Goal: Task Accomplishment & Management: Use online tool/utility

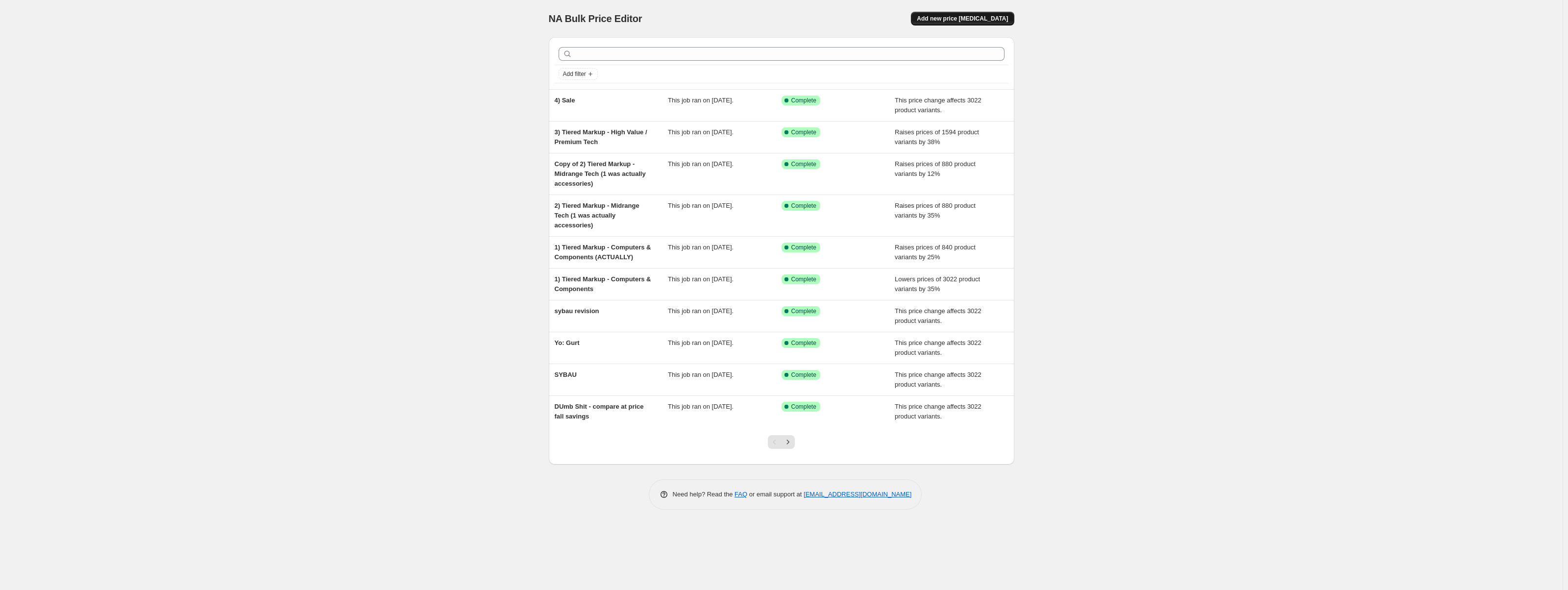
click at [972, 16] on span "Add new price [MEDICAL_DATA]" at bounding box center [962, 18] width 91 height 8
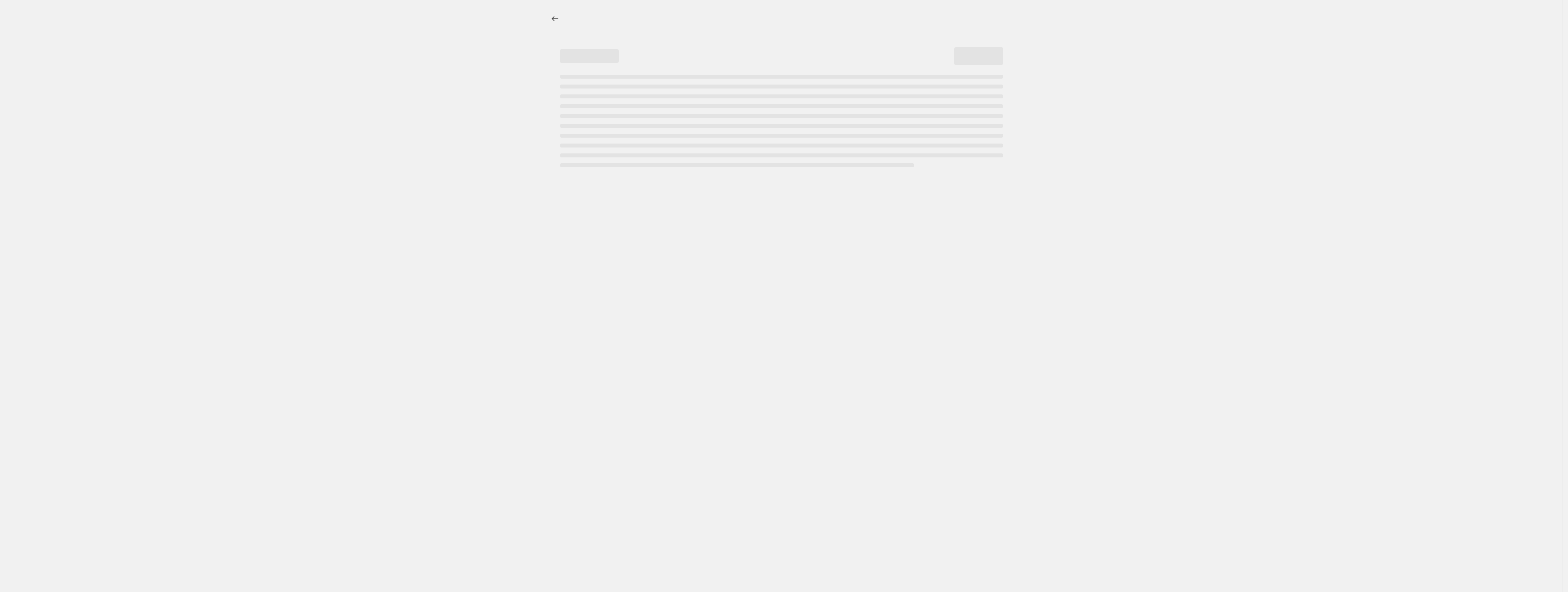
select select "percentage"
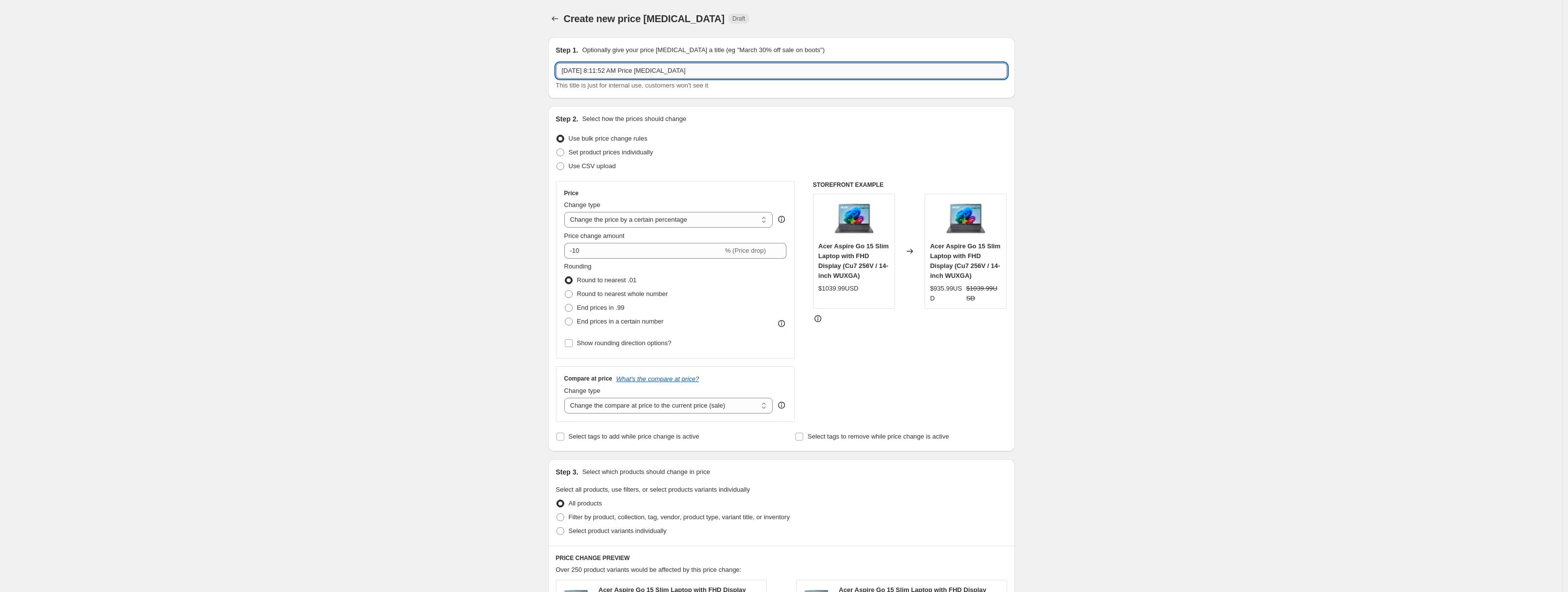
click at [617, 72] on input "[DATE] 8:11:52 AM Price [MEDICAL_DATA]" at bounding box center [781, 71] width 451 height 16
drag, startPoint x: 749, startPoint y: 77, endPoint x: 562, endPoint y: 73, distance: 187.0
click at [562, 73] on input "[DATE] 8:11:52 AM Price [MEDICAL_DATA]" at bounding box center [781, 71] width 451 height 16
type input "The pricing is fucked"
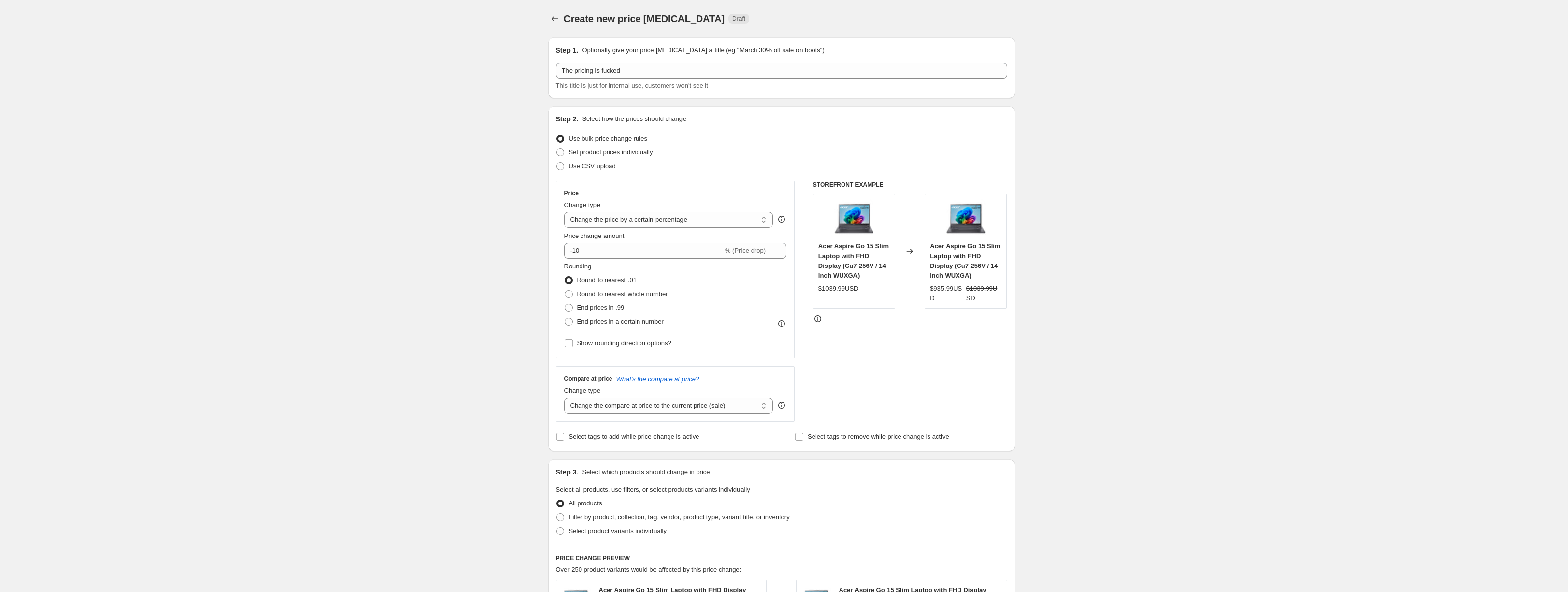
click at [771, 87] on div "This title is just for internal use, customers won't see it" at bounding box center [781, 86] width 451 height 10
click at [673, 224] on select "Change the price to a certain amount Change the price by a certain amount Chang…" at bounding box center [669, 220] width 209 height 16
click at [764, 216] on select "Change the price to a certain amount Change the price by a certain amount Chang…" at bounding box center [669, 220] width 209 height 16
click at [650, 405] on select "Change the compare at price to the current price (sale) Change the compare at p…" at bounding box center [669, 406] width 209 height 16
select select "no_change"
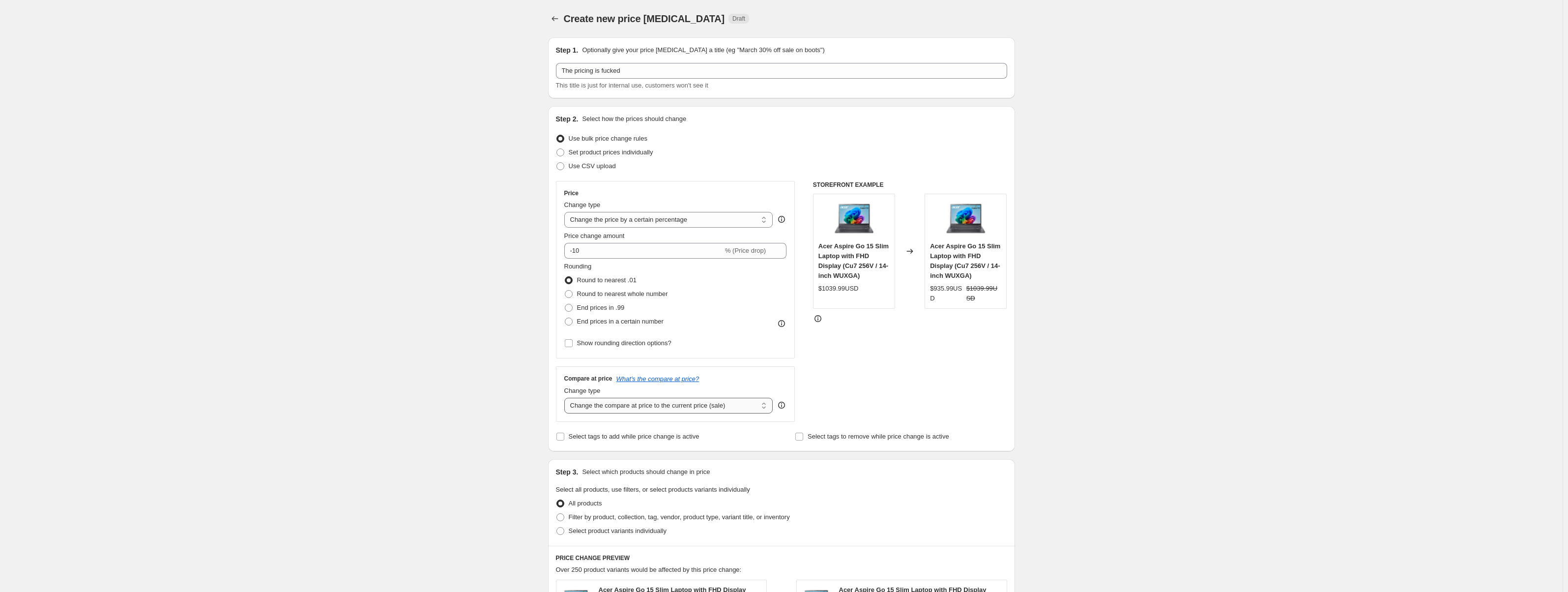
click at [566, 398] on select "Change the compare at price to the current price (sale) Change the compare at p…" at bounding box center [669, 406] width 209 height 16
click at [615, 312] on span "End prices in .99" at bounding box center [601, 307] width 48 height 7
click at [565, 304] on input "End prices in .99" at bounding box center [565, 304] width 1 height 1
radio input "true"
click at [634, 248] on input "-10" at bounding box center [644, 251] width 159 height 16
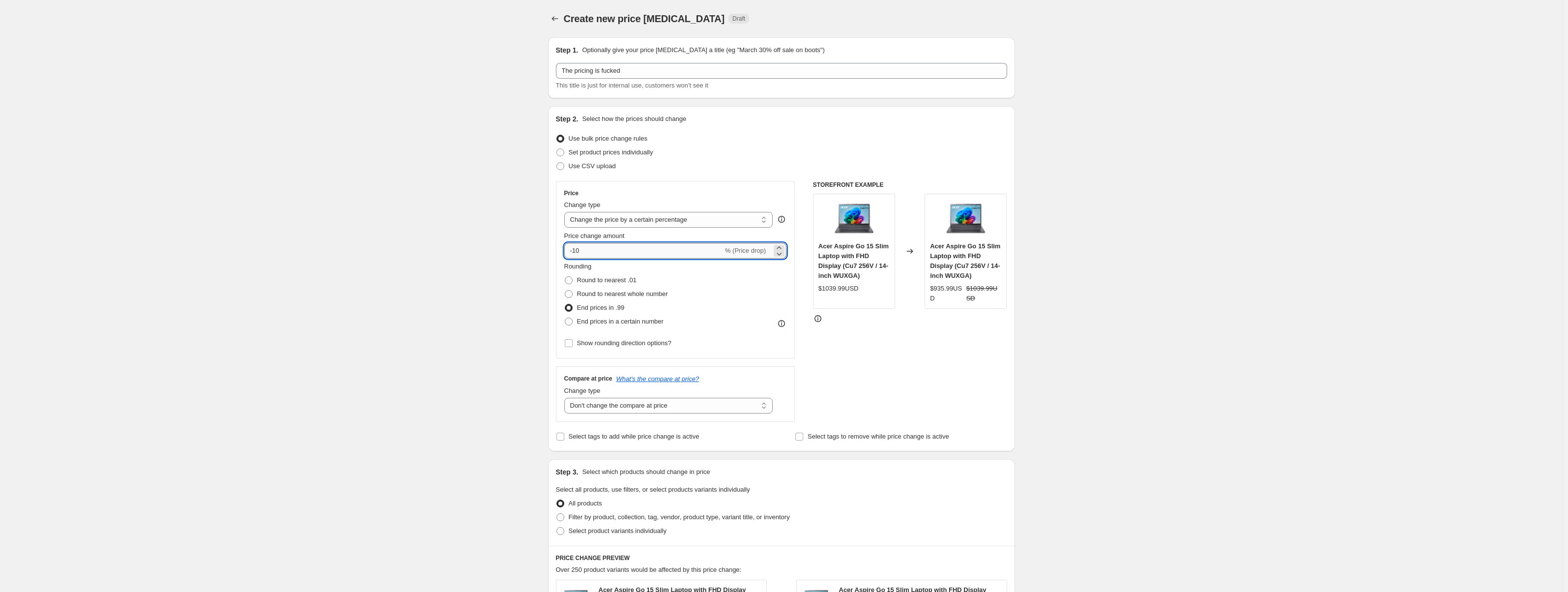
type input "-1"
click at [913, 378] on div "STOREFRONT EXAMPLE Acer Aspire Go 15 Slim Laptop with FHD Display (Cu7 256V / 1…" at bounding box center [910, 301] width 194 height 241
click at [590, 251] on input "0" at bounding box center [661, 251] width 194 height 16
type input "0"
click at [881, 361] on div "STOREFRONT EXAMPLE Acer Aspire Go 15 Slim Laptop with FHD Display (Cu7 256V / 1…" at bounding box center [910, 301] width 194 height 241
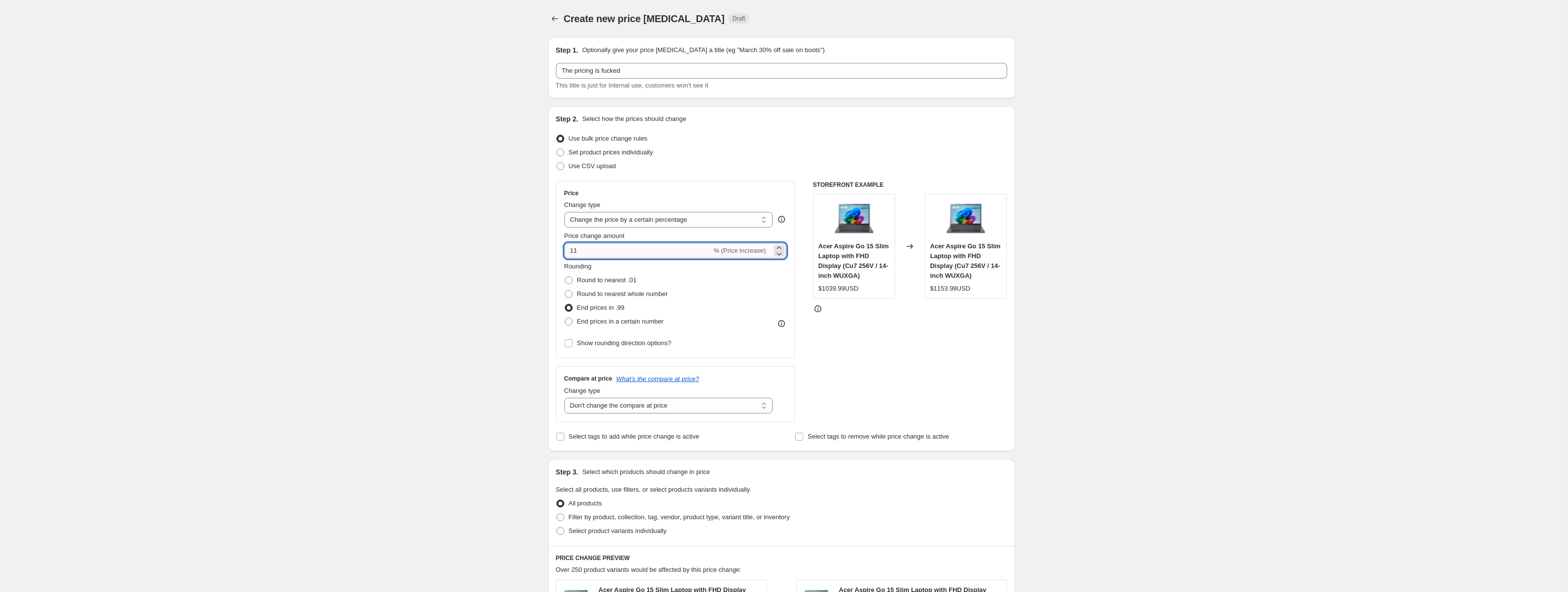
drag, startPoint x: 602, startPoint y: 253, endPoint x: 566, endPoint y: 251, distance: 36.1
click at [566, 251] on input "11" at bounding box center [638, 251] width 148 height 16
click at [886, 338] on div "STOREFRONT EXAMPLE Acer Aspire Go 15 Slim Laptop with FHD Display (Cu7 256V / 1…" at bounding box center [910, 301] width 194 height 241
drag, startPoint x: 672, startPoint y: 251, endPoint x: 561, endPoint y: 254, distance: 111.0
click at [561, 254] on div "Price Change type Change the price to a certain amount Change the price by a ce…" at bounding box center [675, 269] width 239 height 178
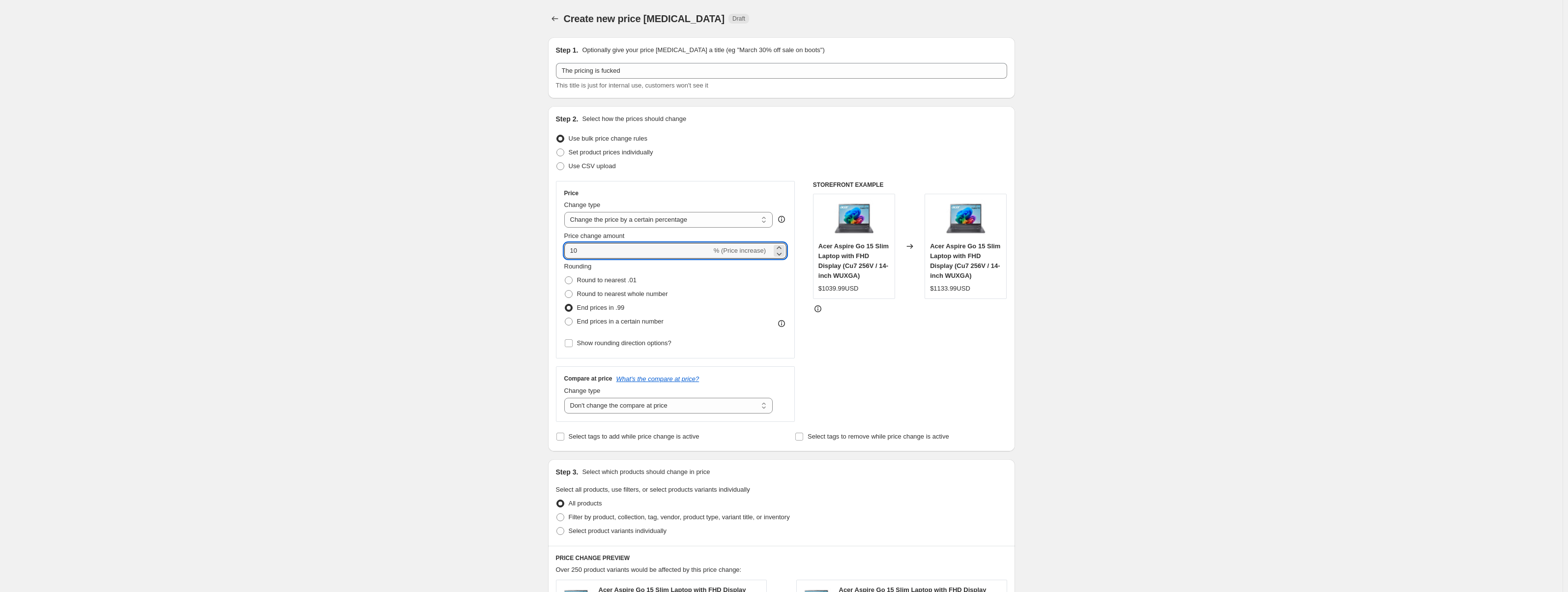
type input "10"
click at [923, 378] on div "STOREFRONT EXAMPLE Acer Aspire Go 15 Slim Laptop with FHD Display (Cu7 256V / 1…" at bounding box center [910, 301] width 194 height 241
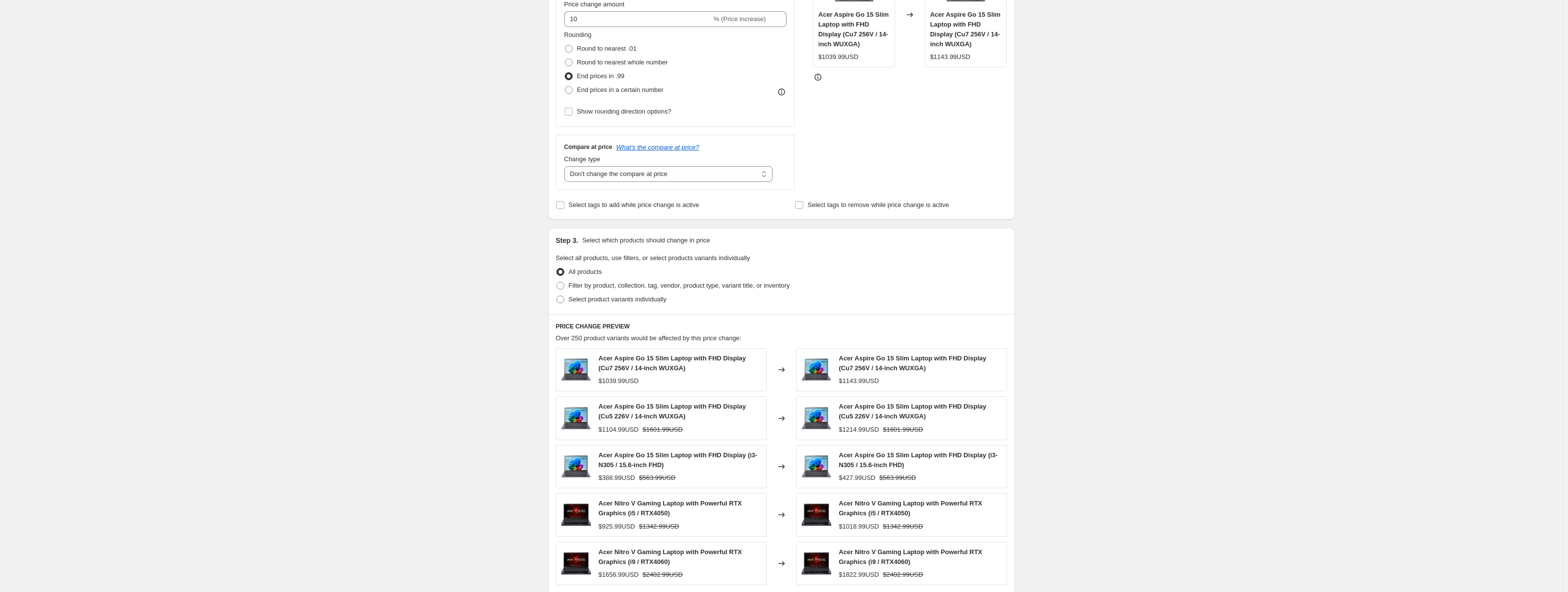
scroll to position [246, 0]
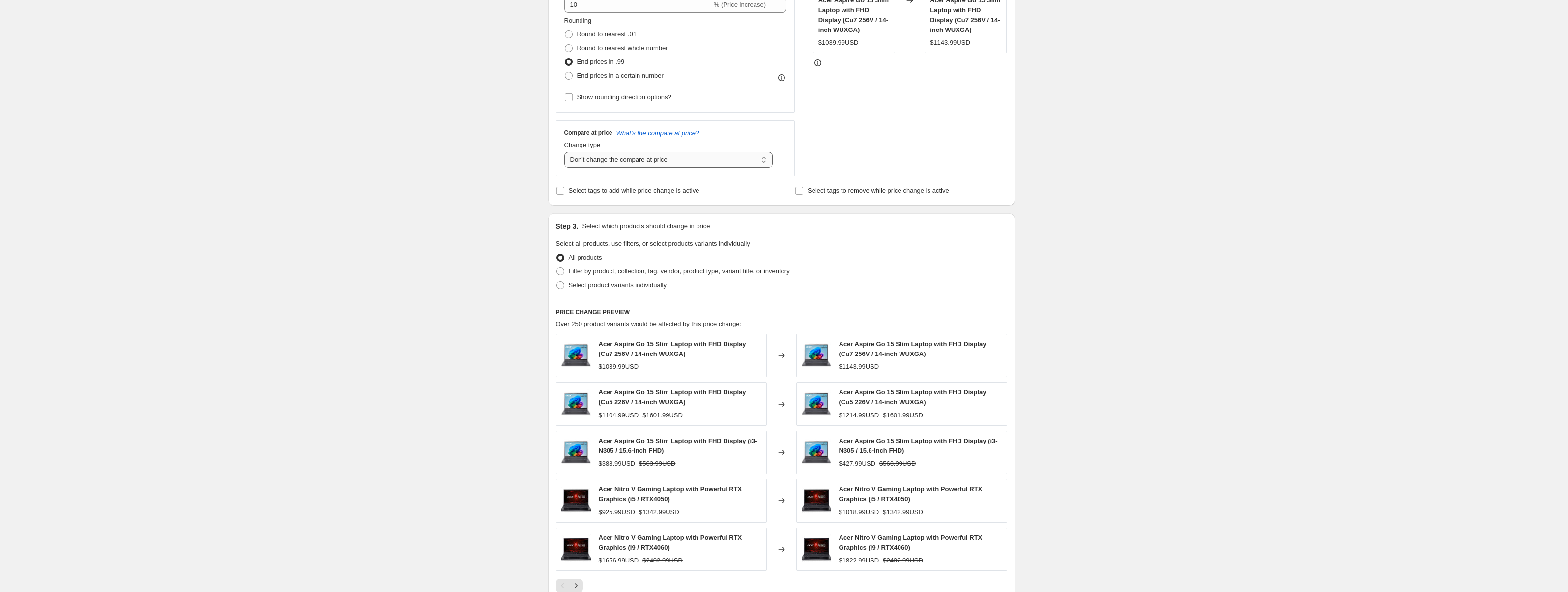
click at [675, 160] on select "Change the compare at price to the current price (sale) Change the compare at p…" at bounding box center [669, 160] width 209 height 16
select select "percentage"
click at [566, 152] on select "Change the compare at price to the current price (sale) Change the compare at p…" at bounding box center [669, 160] width 209 height 16
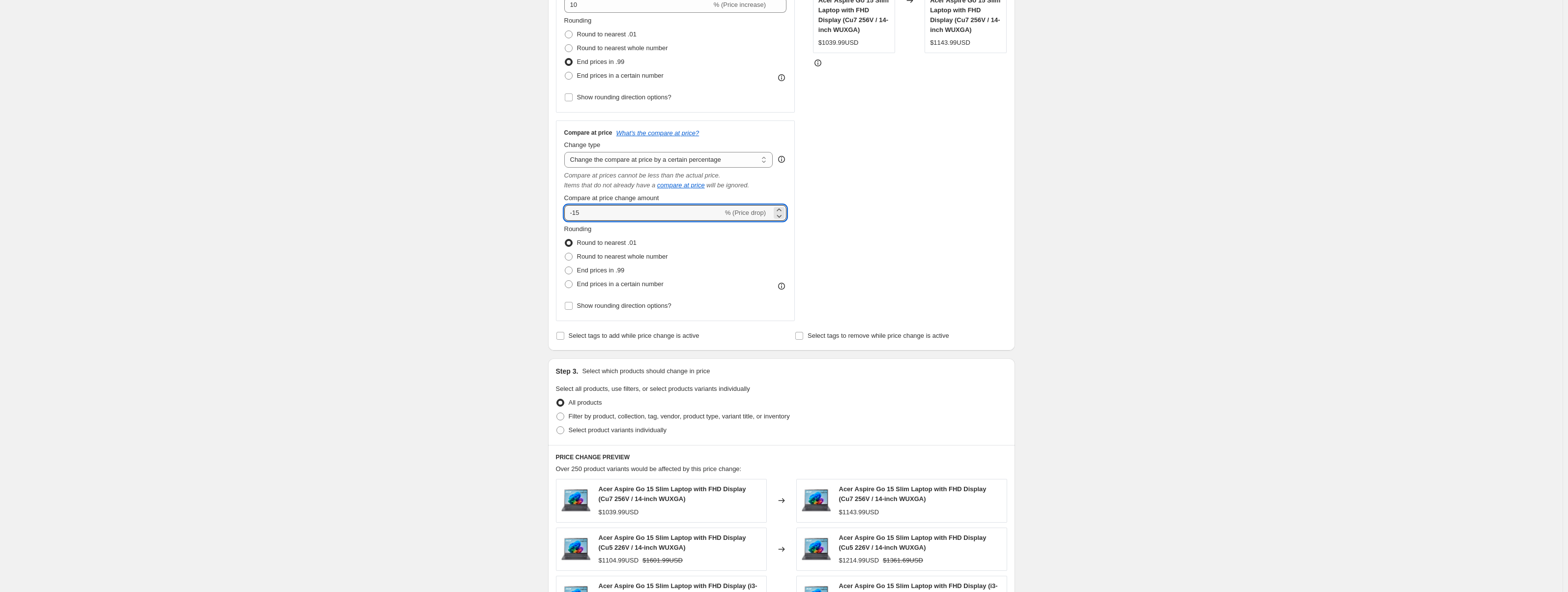
drag, startPoint x: 622, startPoint y: 218, endPoint x: 552, endPoint y: 214, distance: 70.1
click at [552, 214] on div "Step 2. Select how the prices should change Use bulk price change rules Set pro…" at bounding box center [782, 105] width 467 height 491
type input "10"
click at [1017, 250] on div "Create new price [MEDICAL_DATA]. This page is ready Create new price [MEDICAL_D…" at bounding box center [781, 326] width 490 height 1144
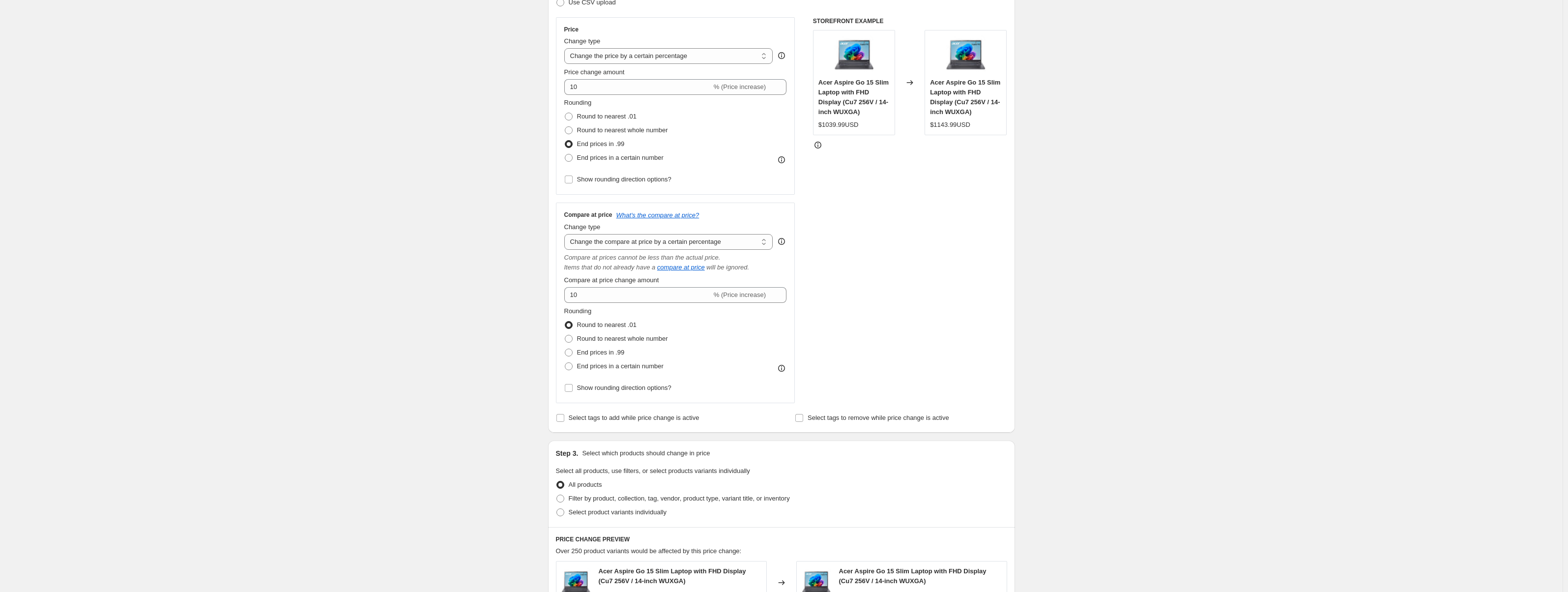
scroll to position [148, 0]
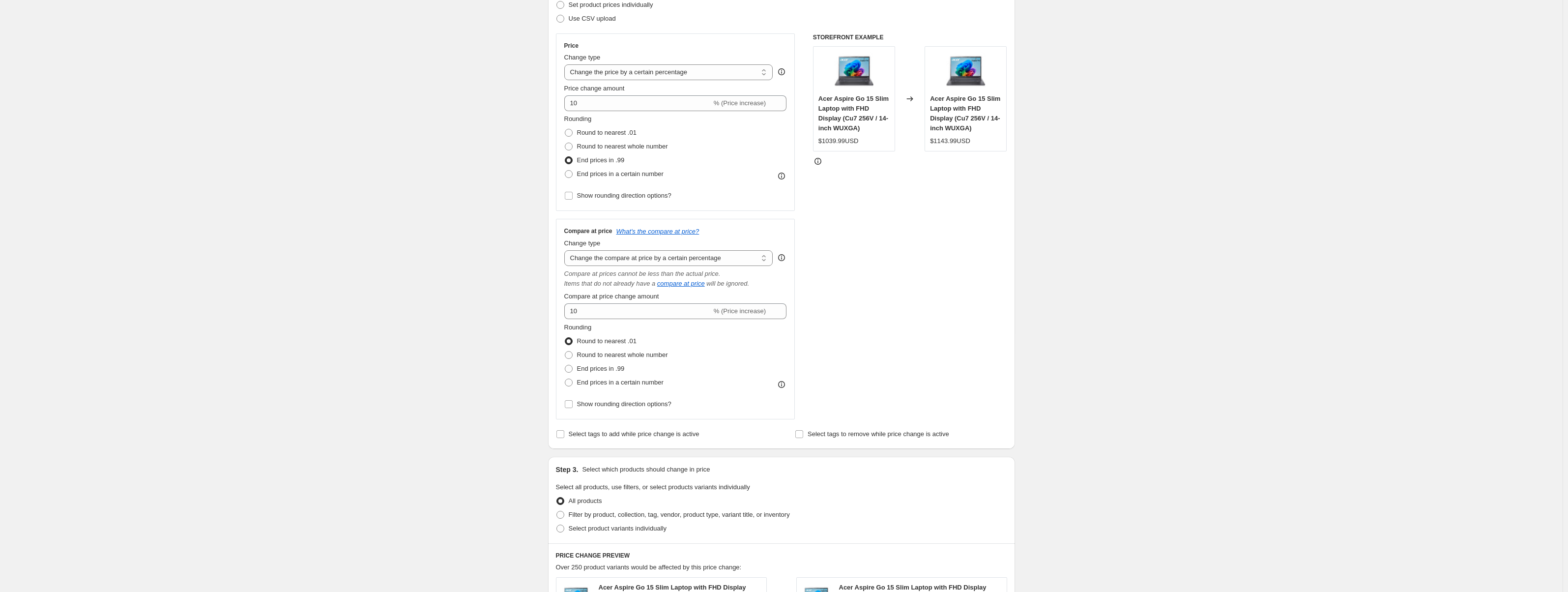
click at [978, 246] on div "STOREFRONT EXAMPLE Acer Aspire Go 15 Slim Laptop with FHD Display (Cu7 256V / 1…" at bounding box center [910, 227] width 194 height 386
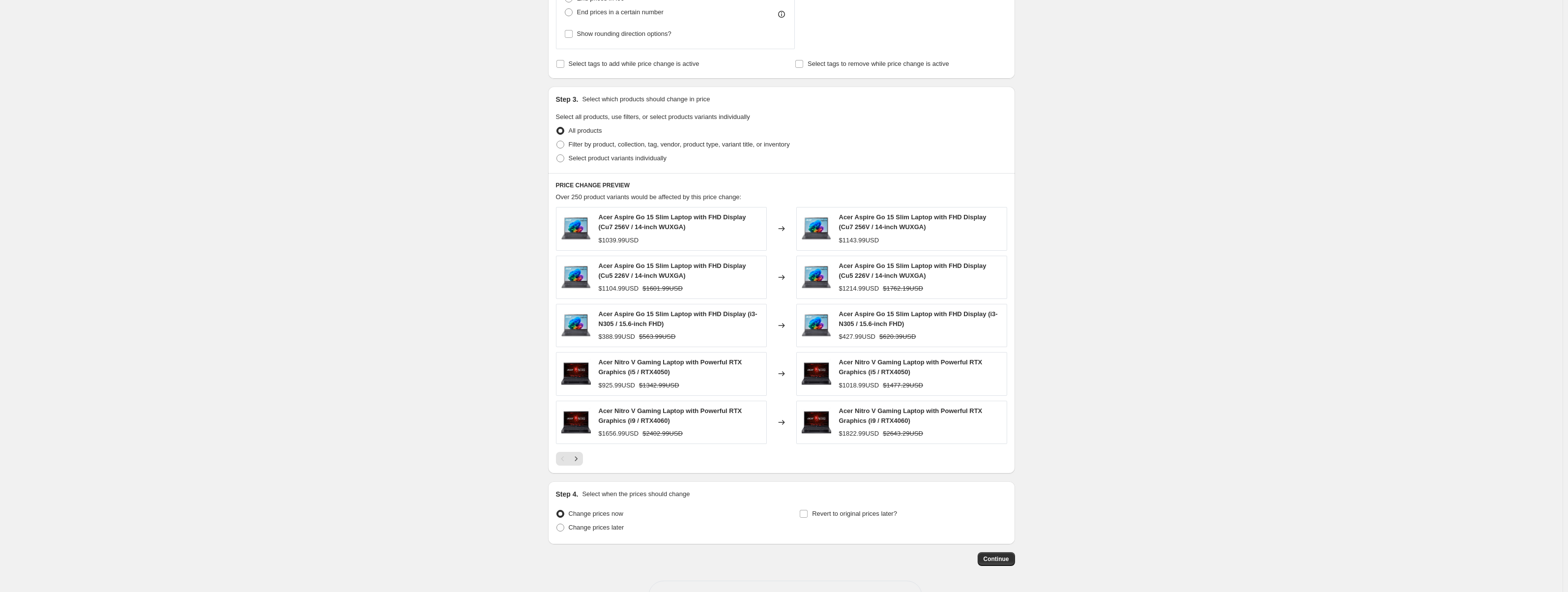
scroll to position [552, 0]
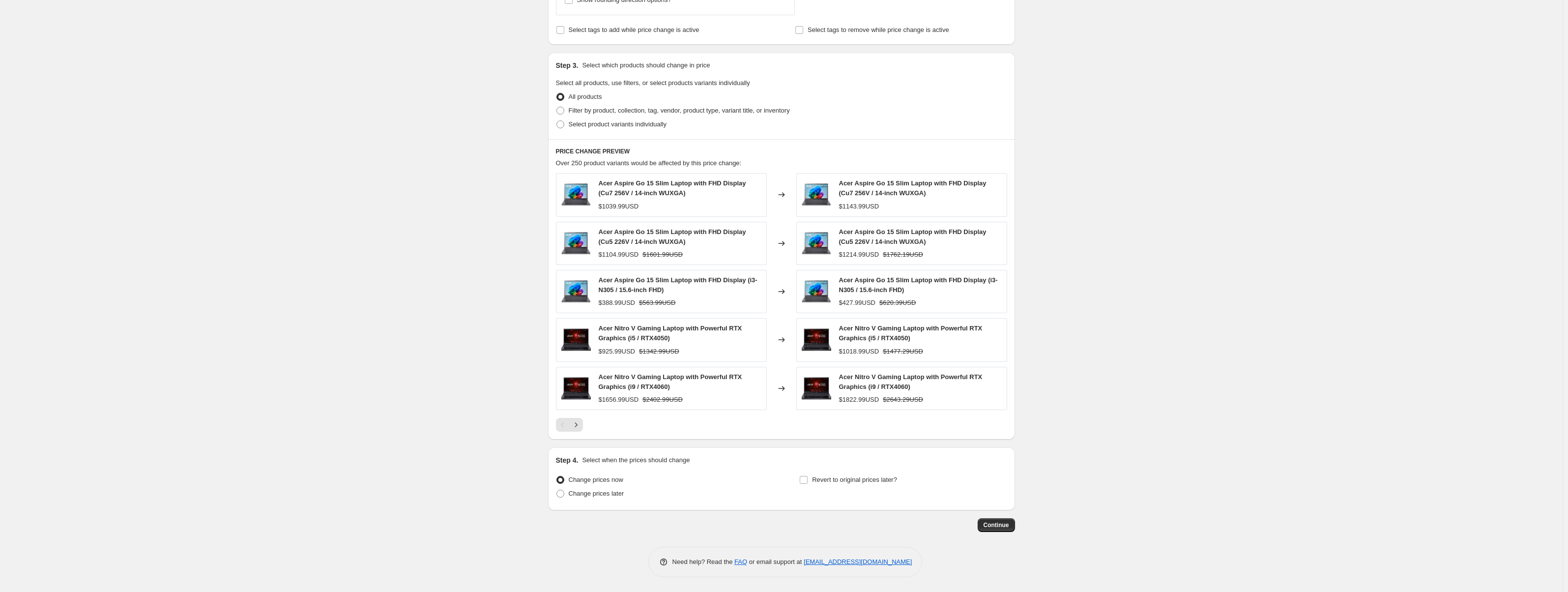
click at [368, 290] on div "Create new price [MEDICAL_DATA]. This page is ready Create new price [MEDICAL_D…" at bounding box center [781, 20] width 1563 height 1144
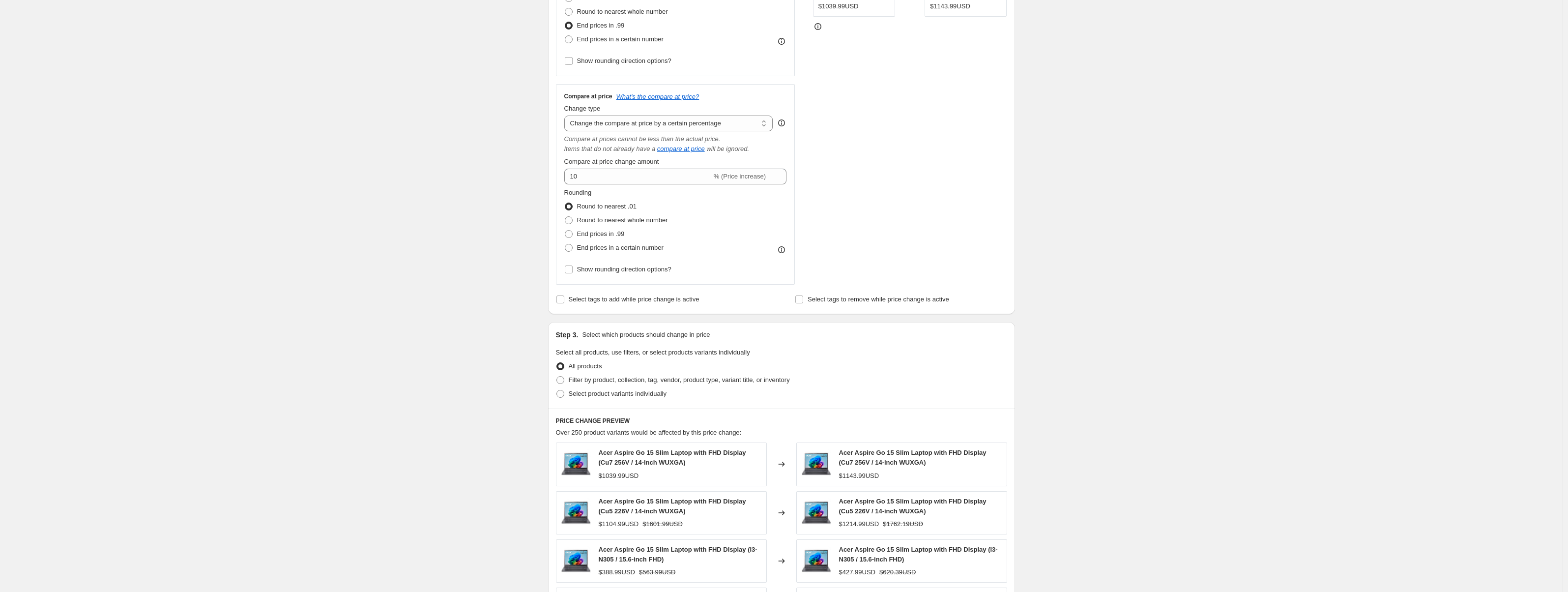
scroll to position [257, 0]
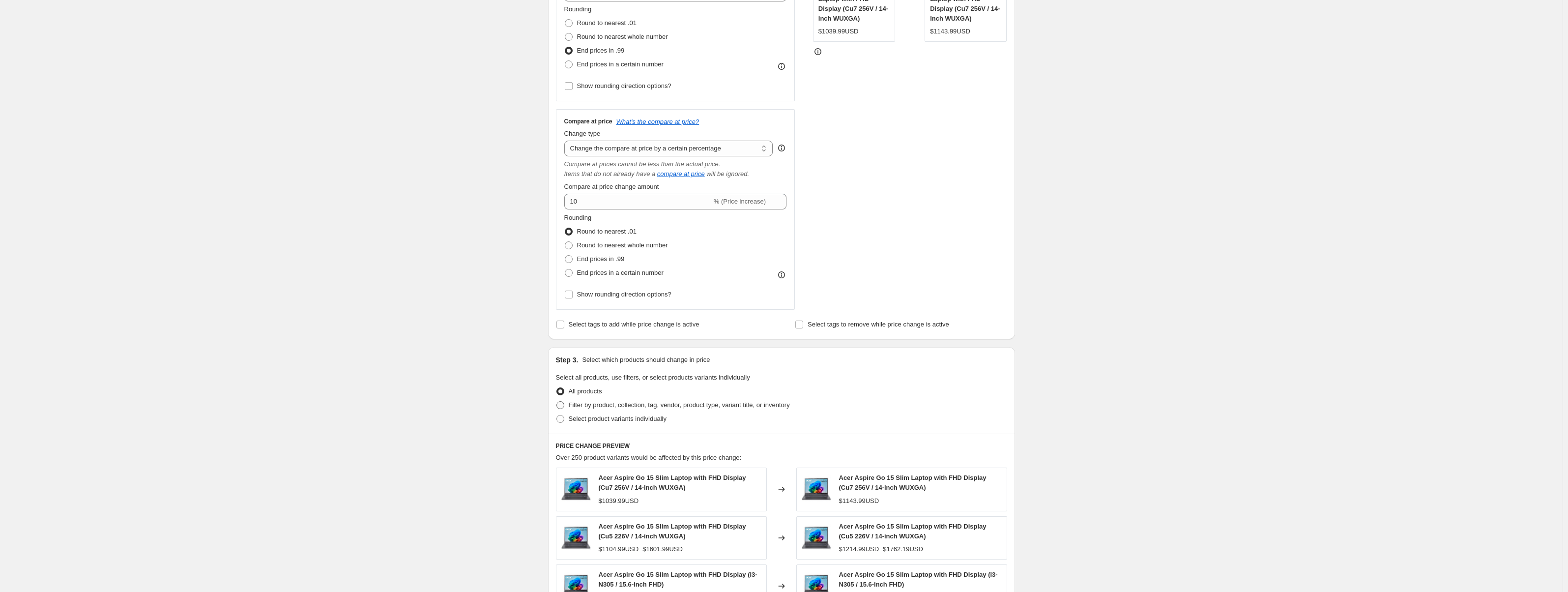
click at [575, 404] on span "Filter by product, collection, tag, vendor, product type, variant title, or inv…" at bounding box center [679, 405] width 221 height 7
click at [557, 402] on input "Filter by product, collection, tag, vendor, product type, variant title, or inv…" at bounding box center [556, 401] width 1 height 1
radio input "true"
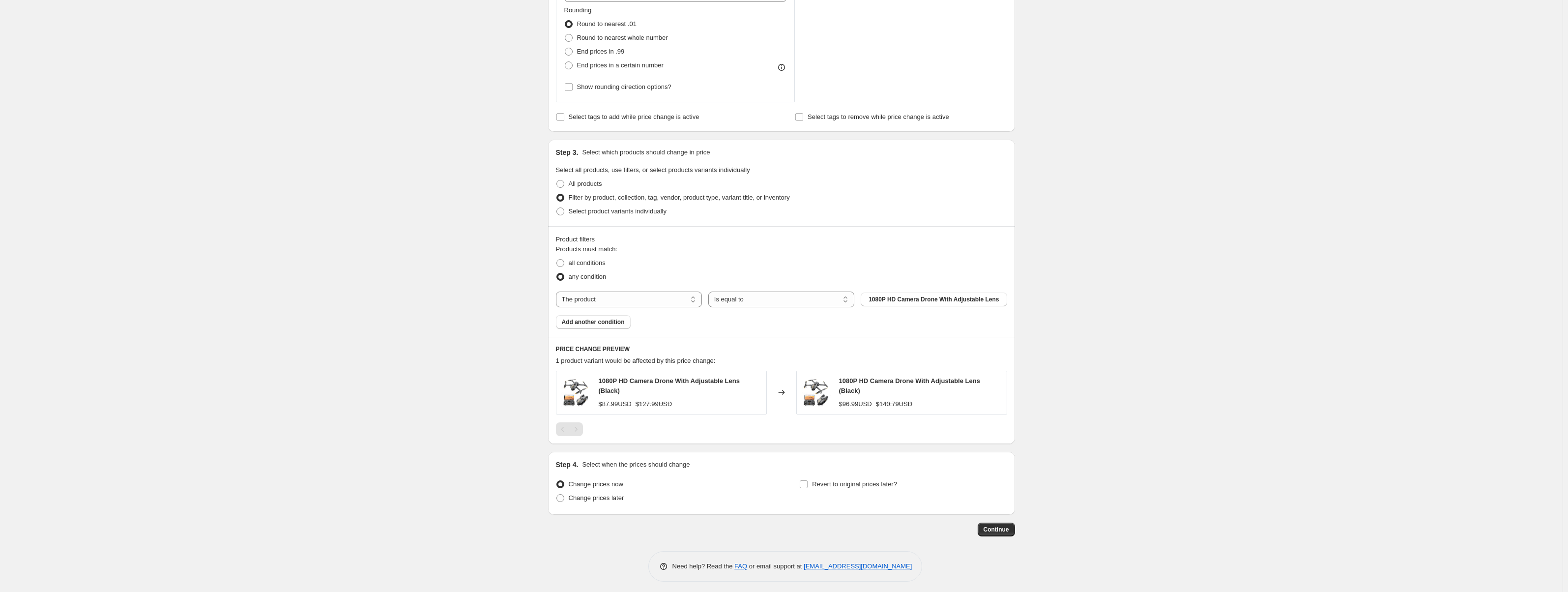
scroll to position [466, 0]
click at [629, 301] on select "The product The product's collection The product's vendor The product's status …" at bounding box center [628, 298] width 146 height 16
select select "collection"
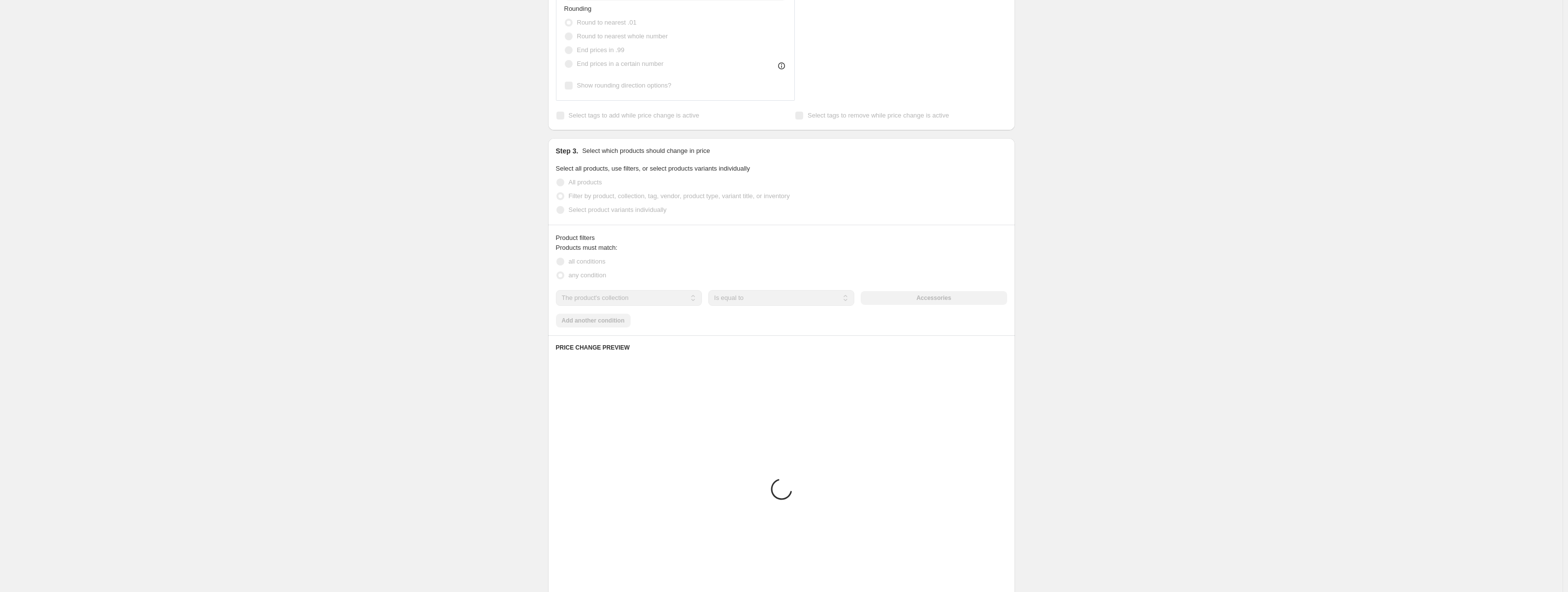
click at [720, 296] on select "Is equal to Is not equal to" at bounding box center [781, 298] width 146 height 16
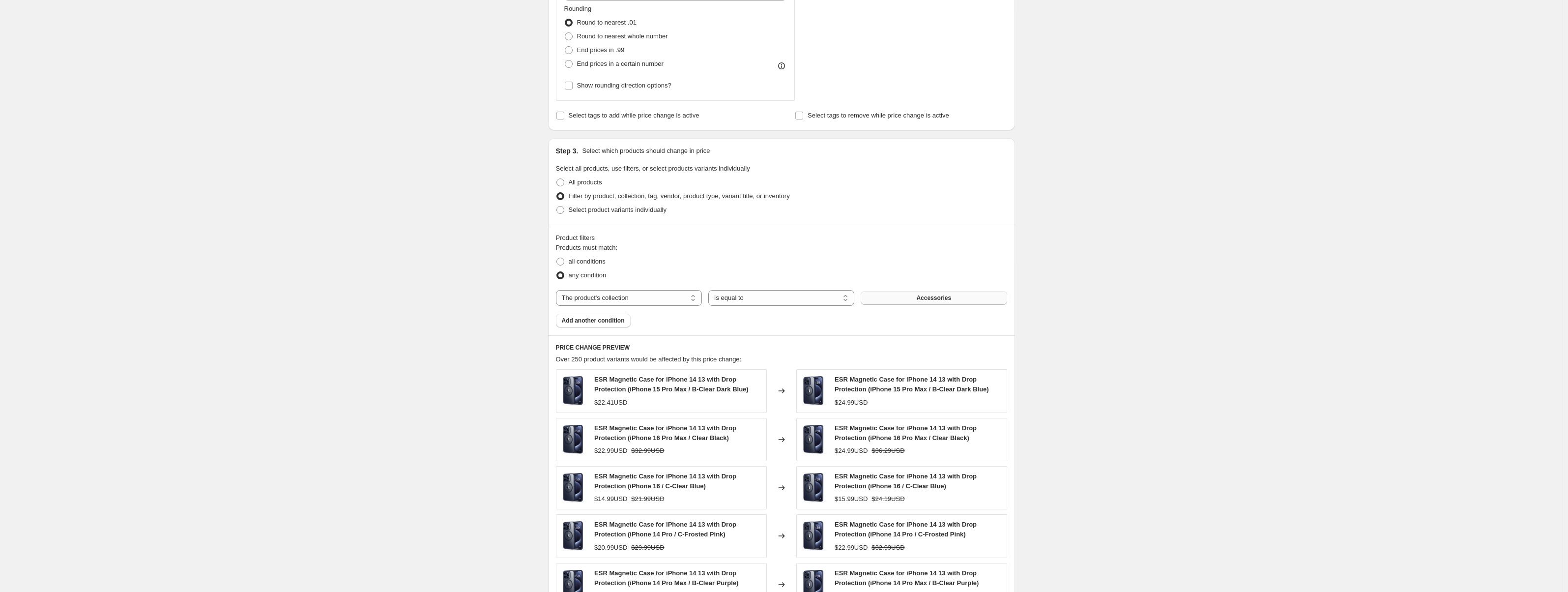
click at [931, 305] on button "Accessories" at bounding box center [934, 298] width 146 height 14
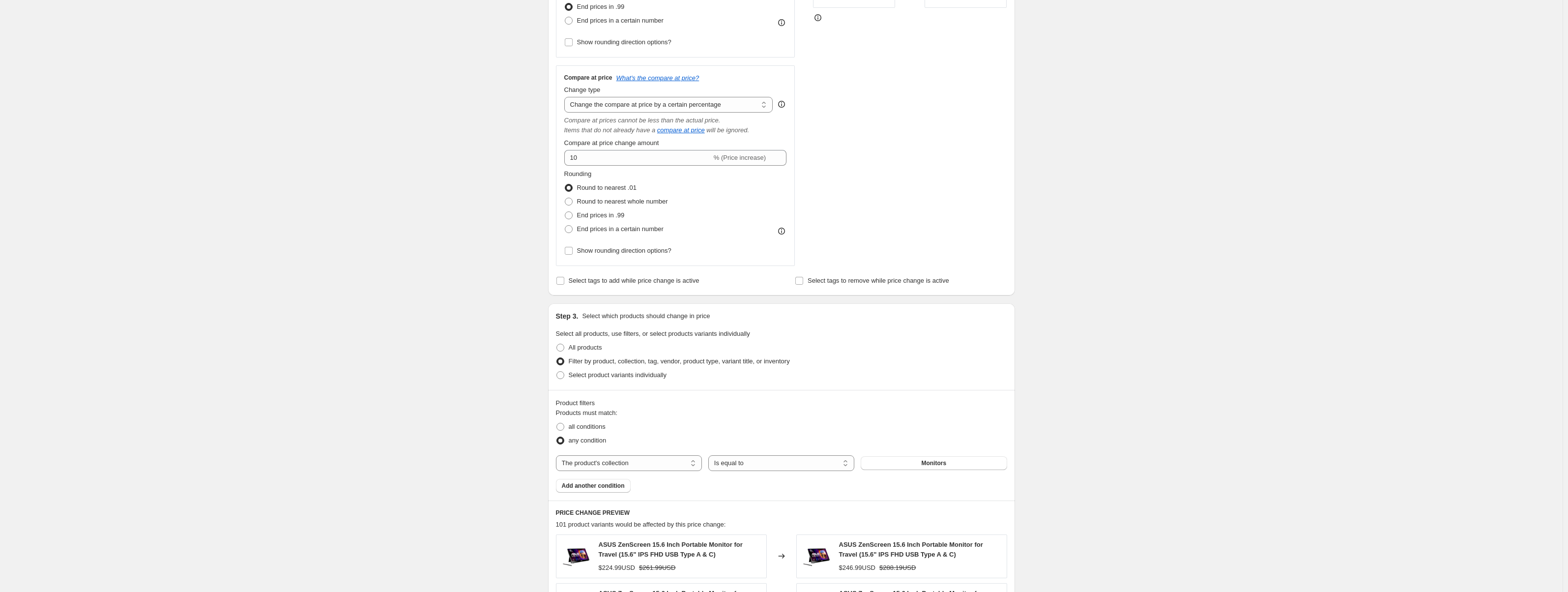
scroll to position [269, 0]
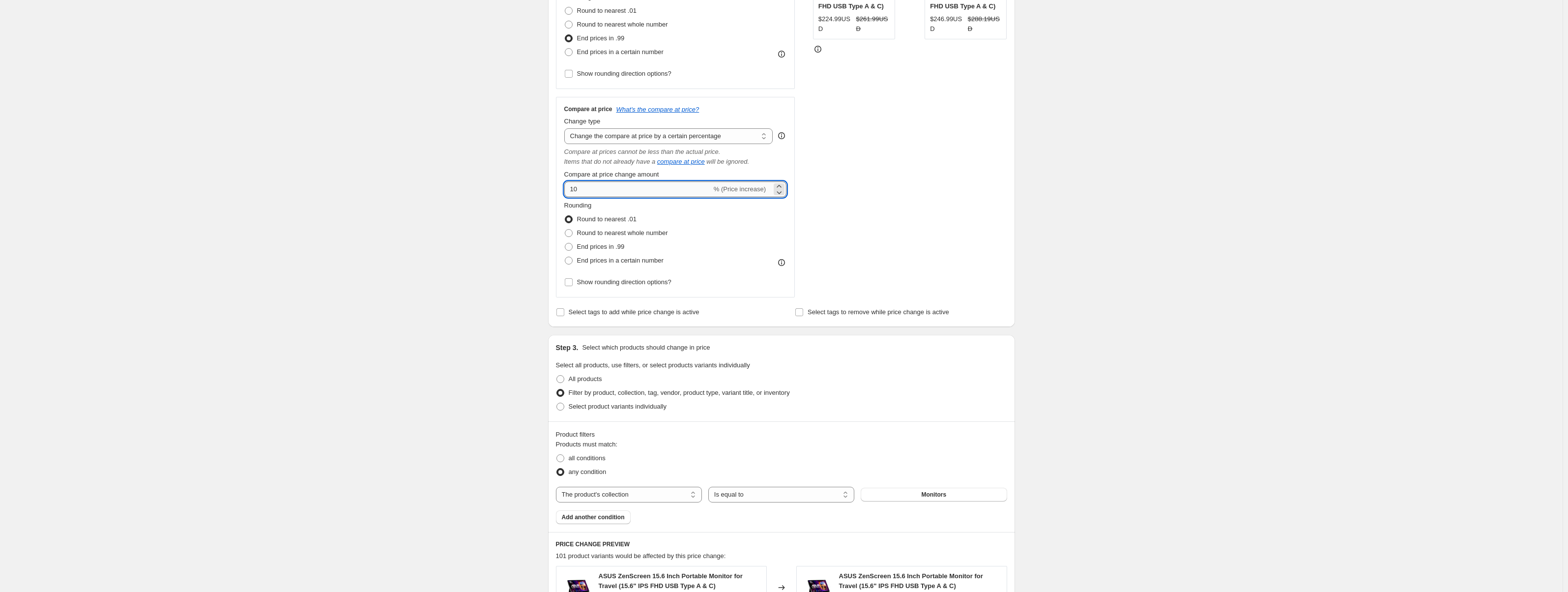
click at [593, 187] on input "10" at bounding box center [638, 189] width 148 height 16
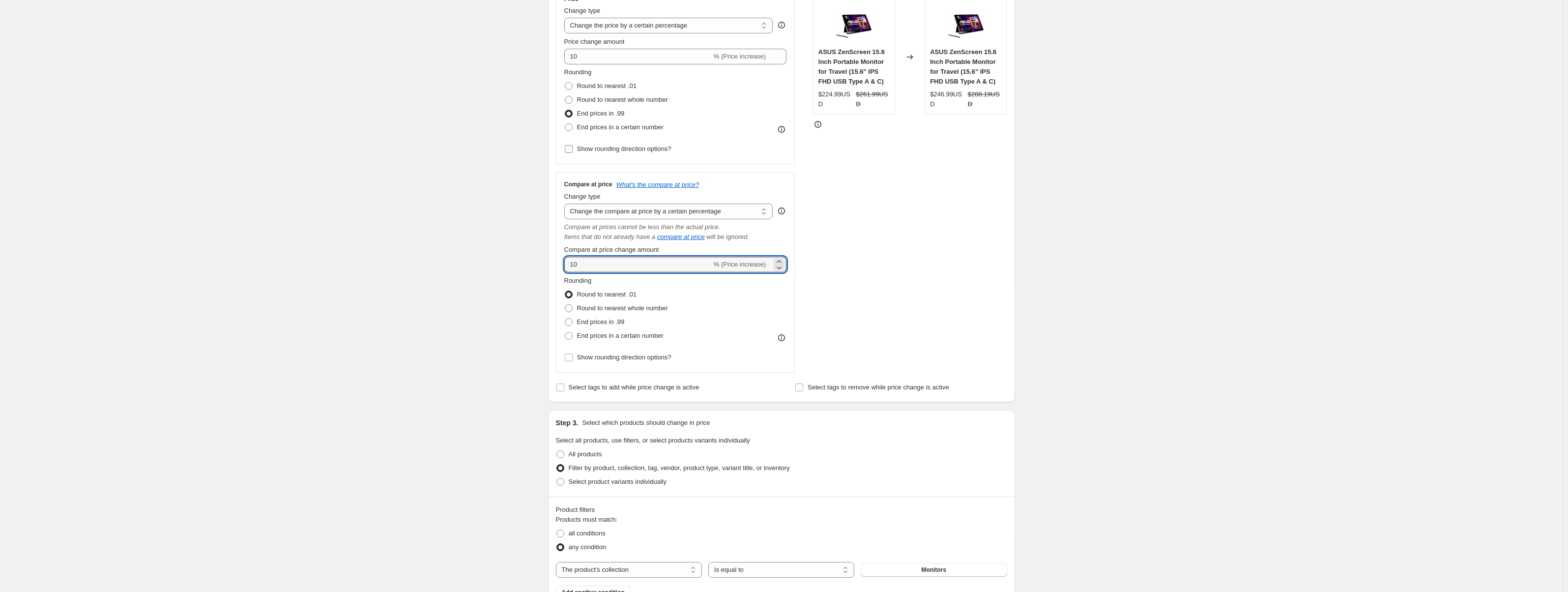
scroll to position [171, 0]
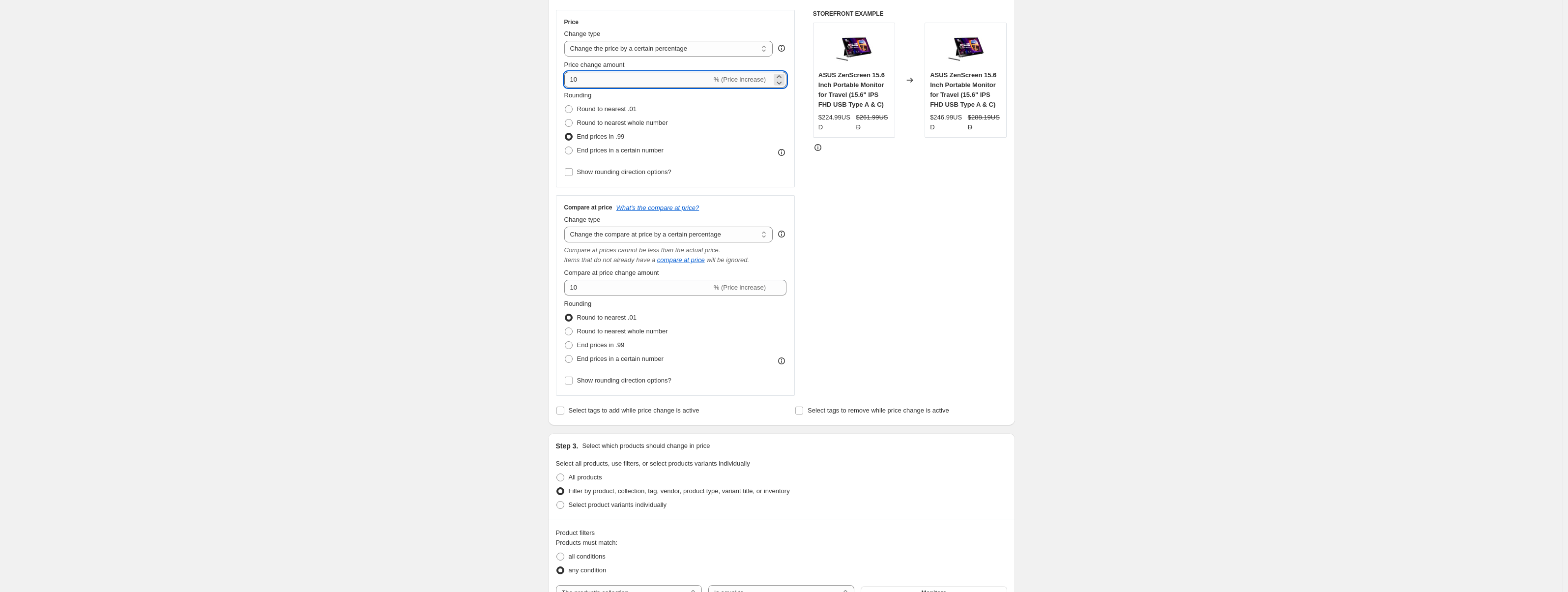
drag, startPoint x: 587, startPoint y: 80, endPoint x: 576, endPoint y: 81, distance: 11.0
click at [576, 81] on input "10" at bounding box center [638, 80] width 148 height 16
type input "15"
click at [989, 221] on div "STOREFRONT EXAMPLE ASUS ZenScreen 15.6 Inch Portable Monitor for Travel (15.6" …" at bounding box center [910, 203] width 194 height 386
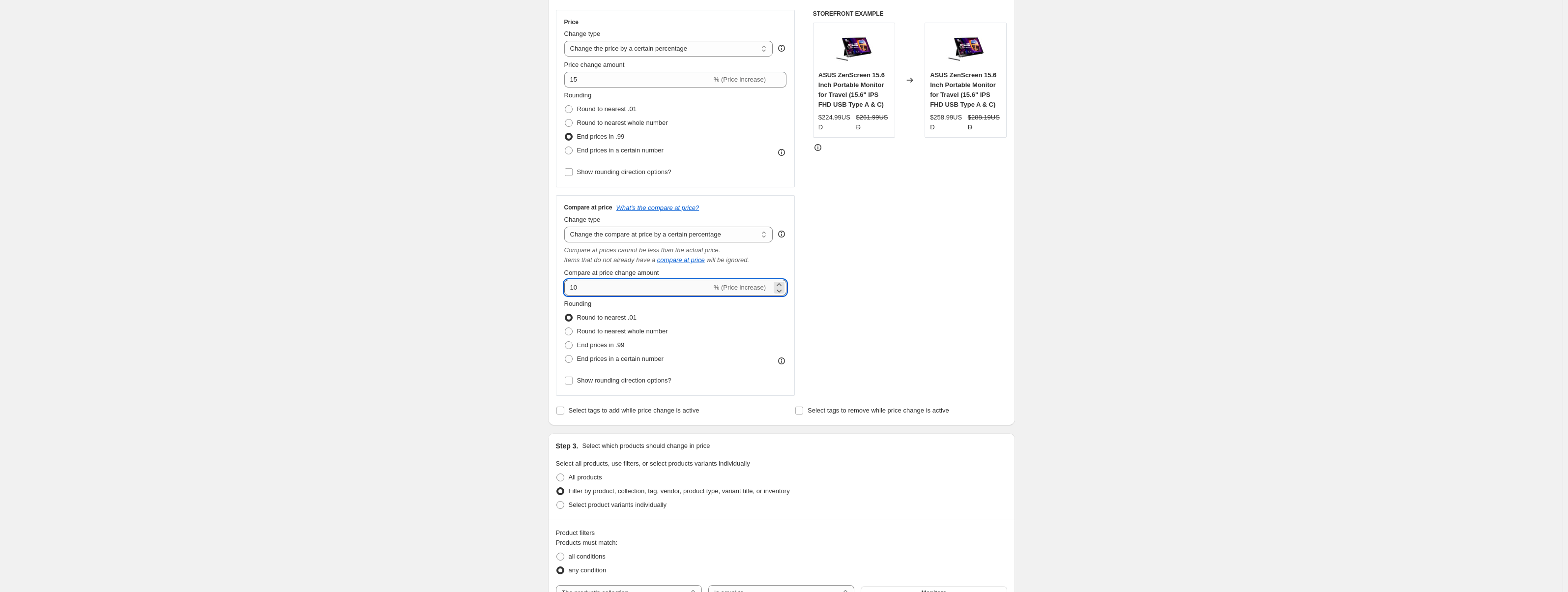
click at [612, 283] on input "10" at bounding box center [638, 288] width 148 height 16
type input "15"
click at [828, 274] on div "STOREFRONT EXAMPLE ASUS ZenScreen 15.6 Inch Portable Monitor for Travel (15.6" …" at bounding box center [910, 203] width 194 height 386
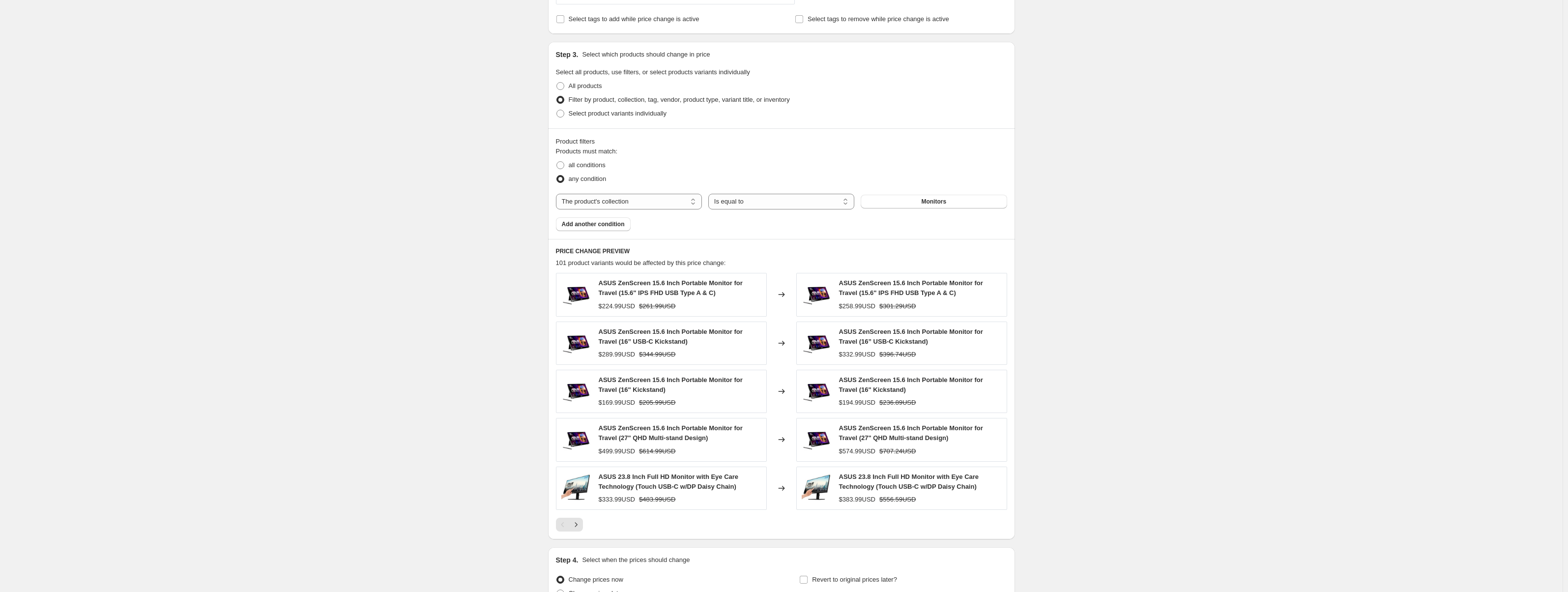
scroll to position [565, 0]
click at [576, 527] on icon "Next" at bounding box center [576, 523] width 10 height 10
click at [578, 525] on icon "Next" at bounding box center [576, 523] width 10 height 10
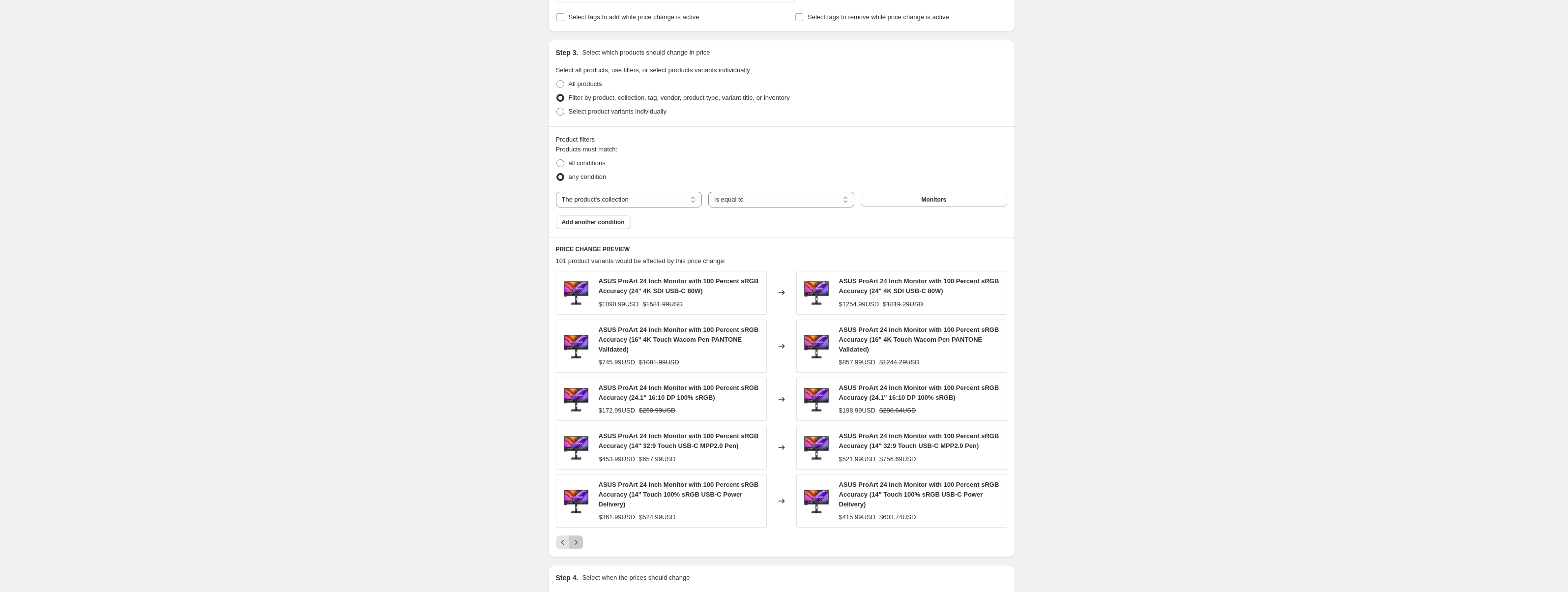
click at [583, 539] on button "Next" at bounding box center [576, 543] width 14 height 14
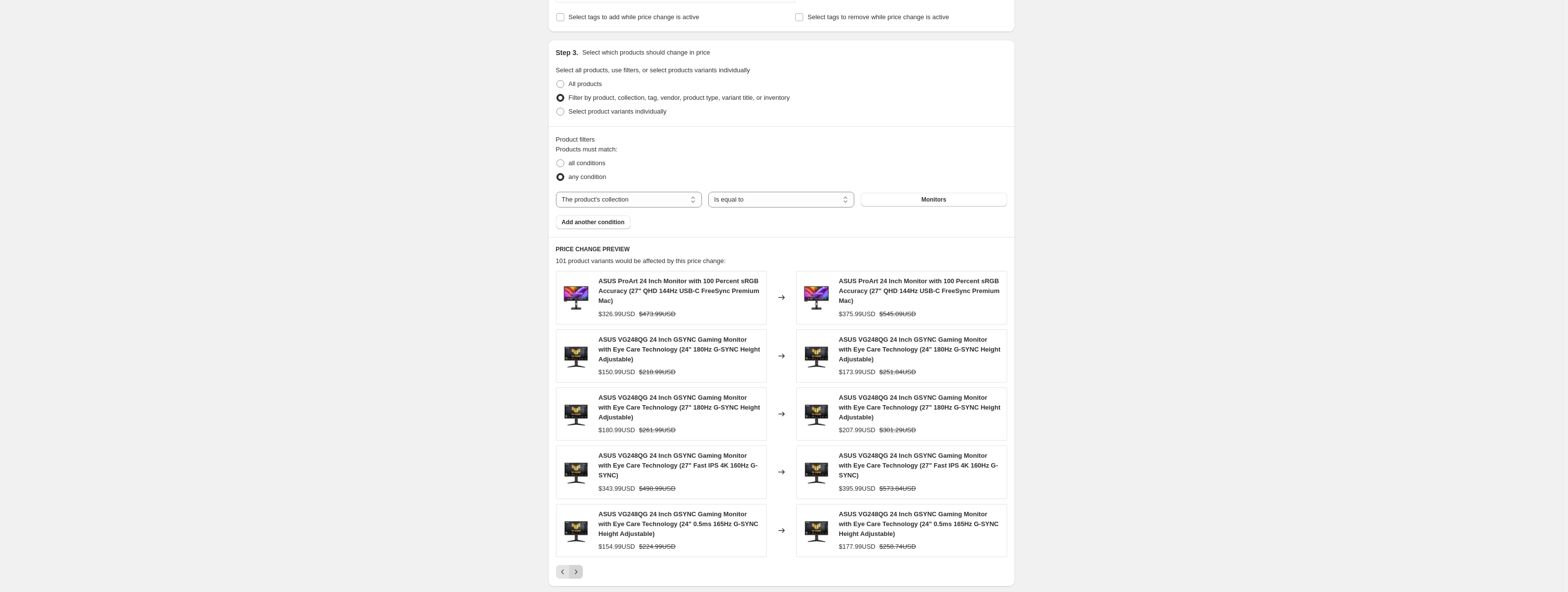
click at [581, 567] on icon "Next" at bounding box center [576, 572] width 10 height 10
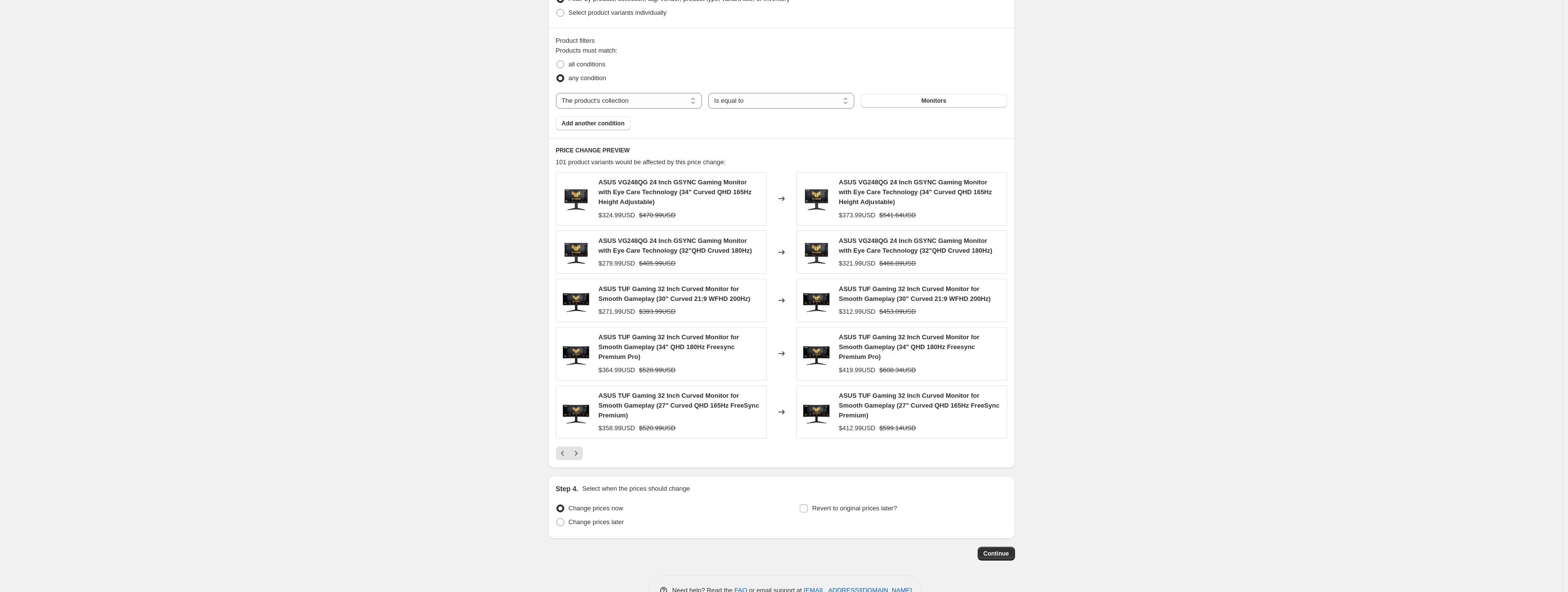
scroll to position [692, 0]
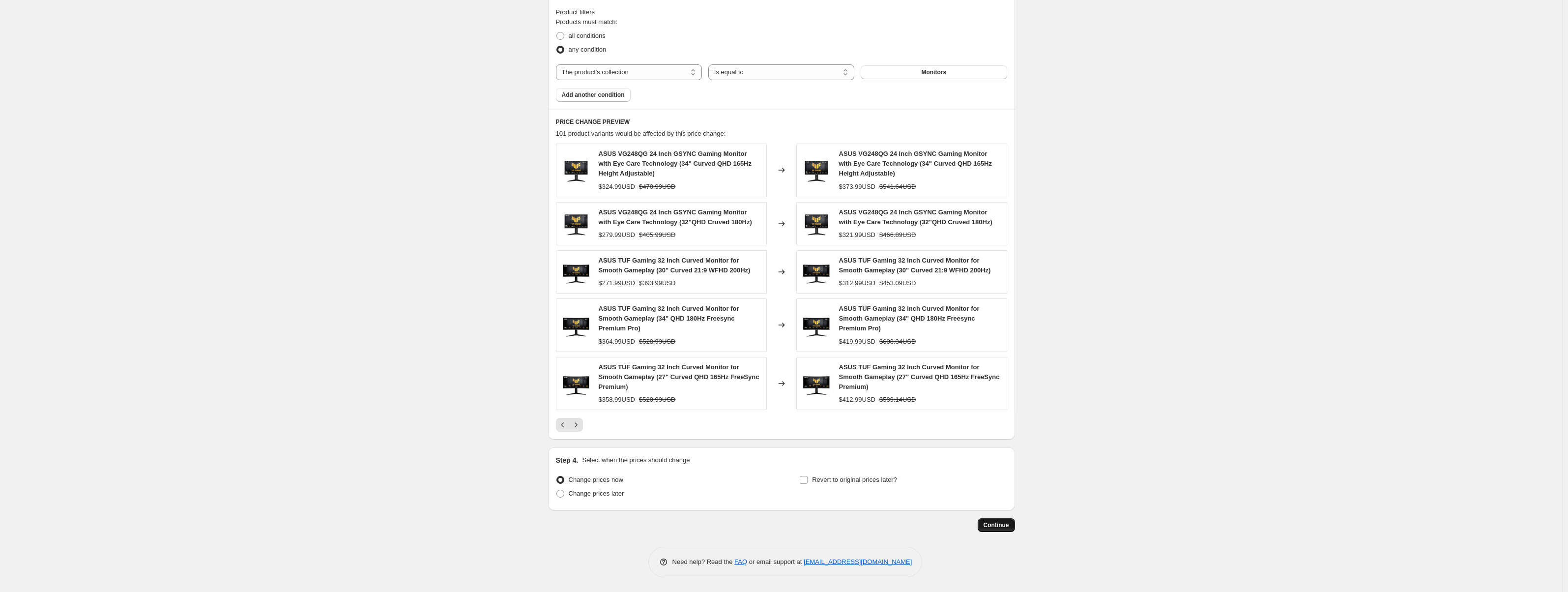
click at [984, 524] on button "Continue" at bounding box center [996, 525] width 37 height 14
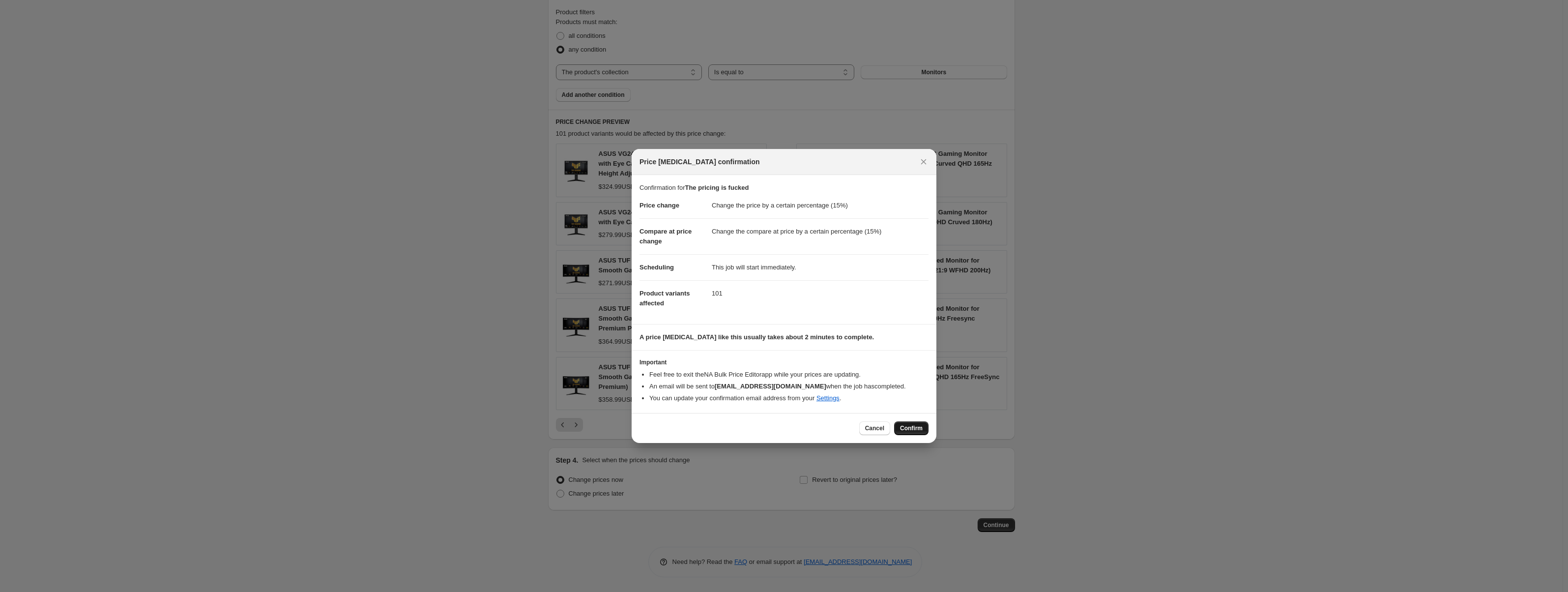
click at [912, 426] on span "Confirm" at bounding box center [911, 428] width 23 height 8
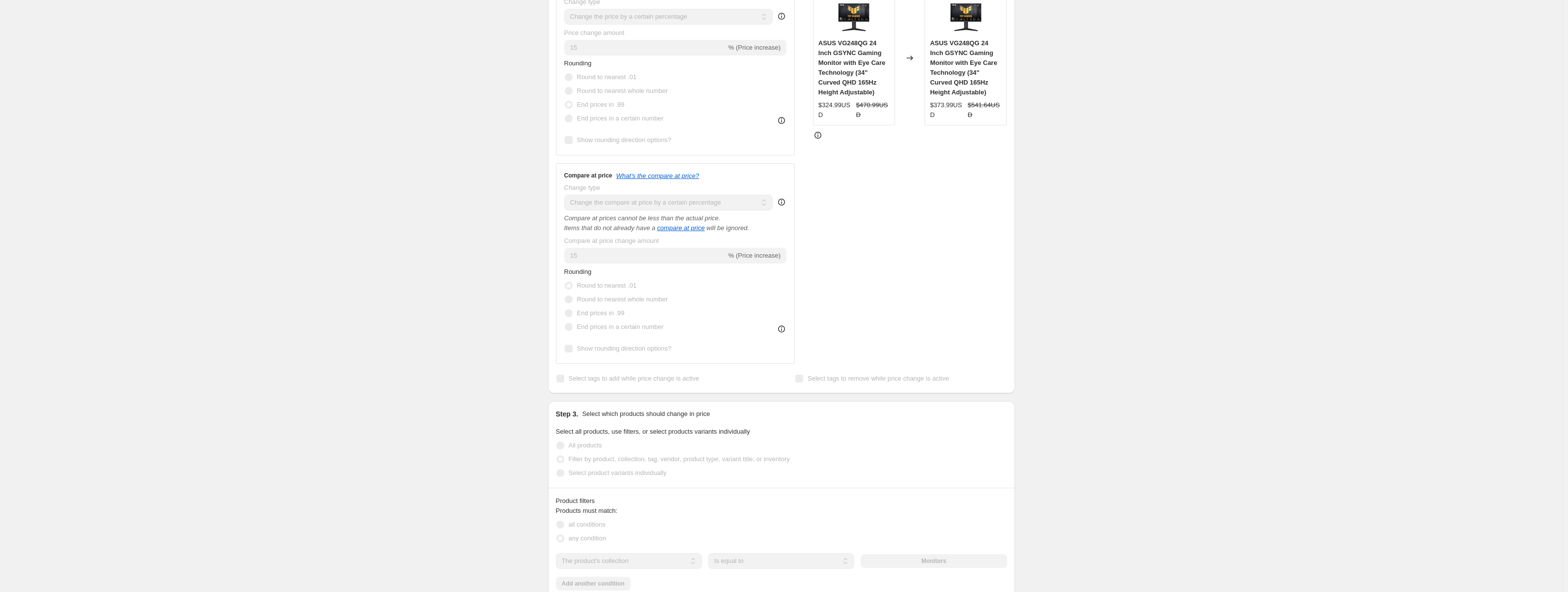
scroll to position [226, 0]
